Goal: Transaction & Acquisition: Purchase product/service

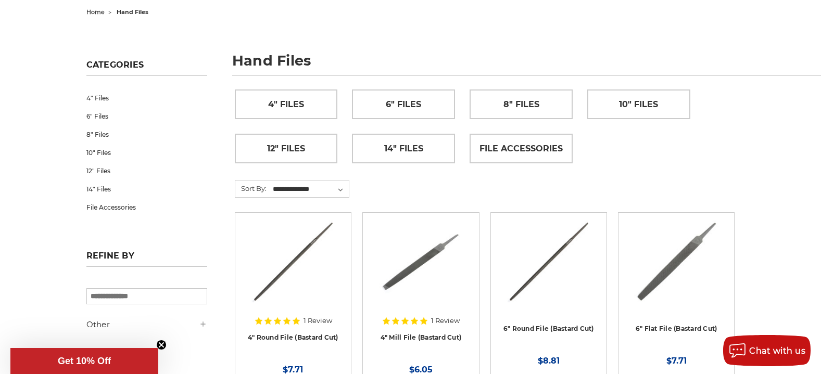
scroll to position [58, 0]
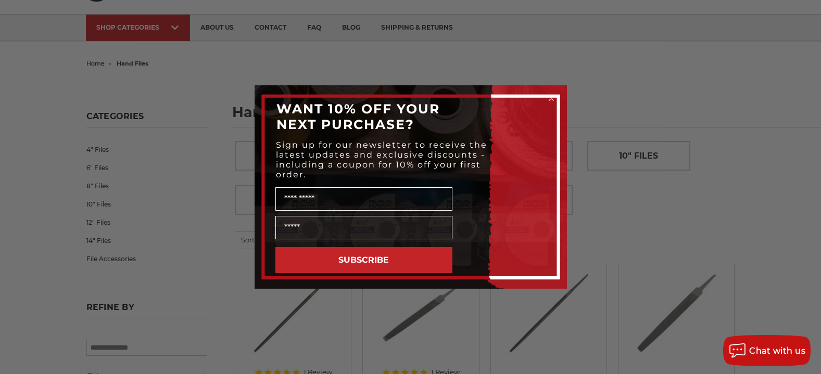
click at [639, 156] on div "Close dialog WANT 10% OFF YOUR NEXT PURCHASE? Sign up for our newsletter to rec…" at bounding box center [410, 187] width 821 height 374
click at [570, 57] on div "Close dialog WANT 10% OFF YOUR NEXT PURCHASE? Sign up for our newsletter to rec…" at bounding box center [410, 187] width 821 height 374
click at [548, 97] on circle "Close dialog" at bounding box center [551, 99] width 10 height 10
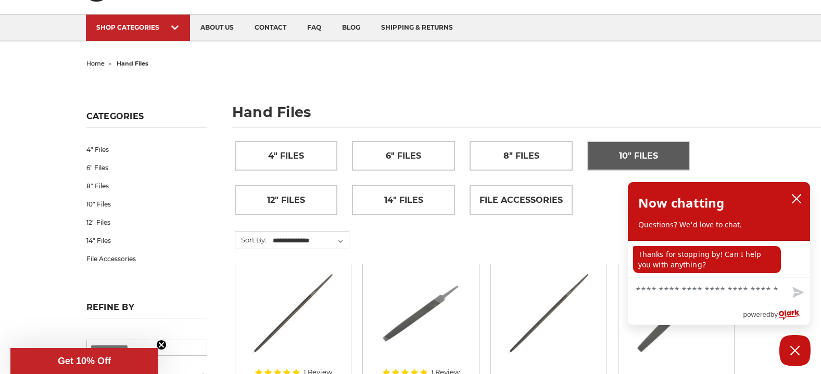
click at [616, 149] on link "10" Files" at bounding box center [639, 156] width 102 height 29
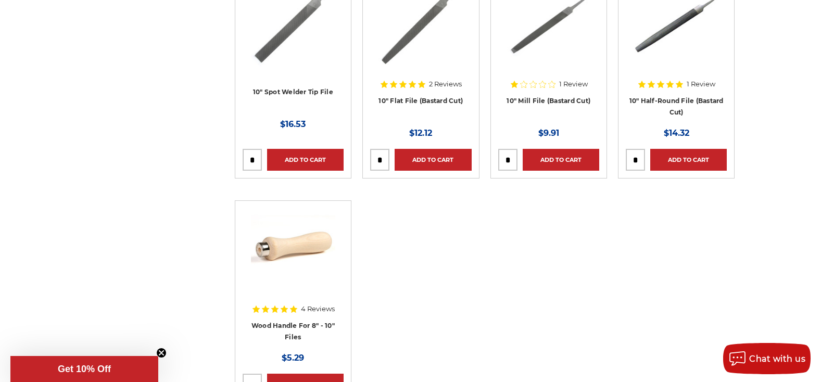
scroll to position [479, 0]
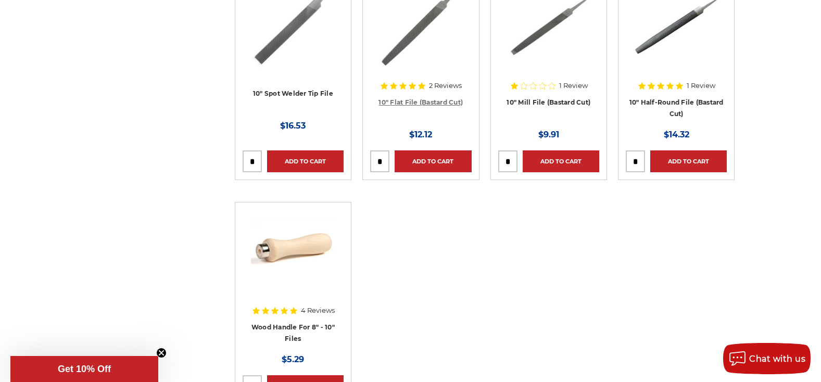
click at [402, 103] on link "10" Flat File (Bastard Cut)" at bounding box center [420, 102] width 84 height 8
